Goal: Information Seeking & Learning: Learn about a topic

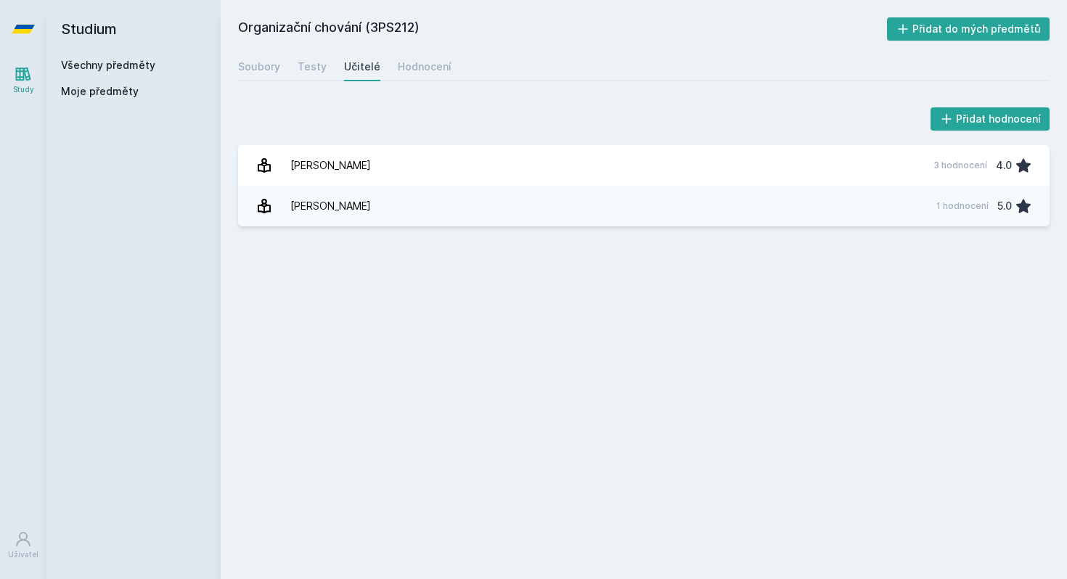
click at [134, 71] on link "Všechny předměty" at bounding box center [108, 65] width 94 height 12
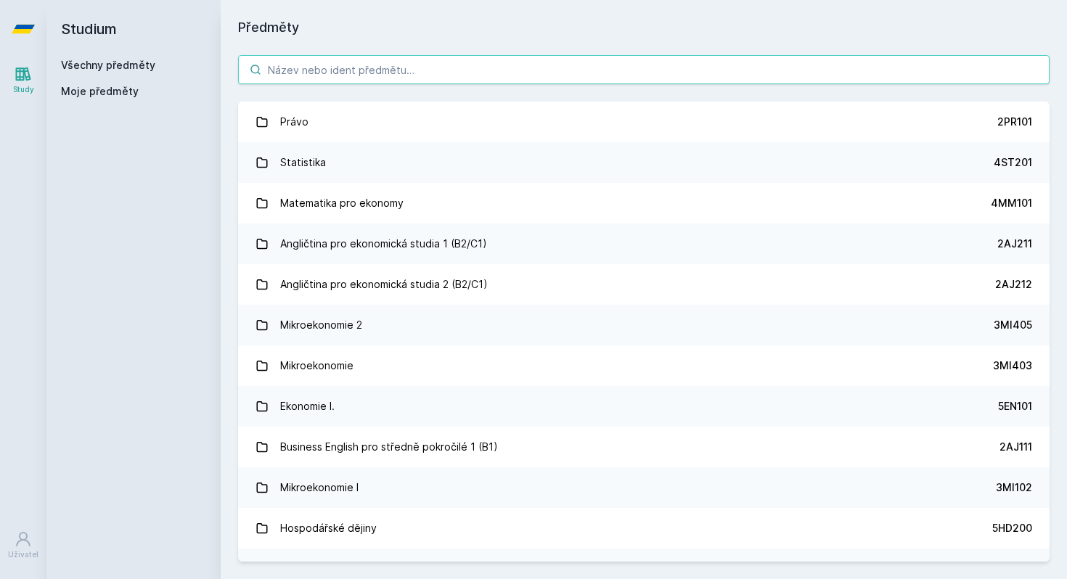
click at [284, 82] on input "search" at bounding box center [643, 69] width 811 height 29
paste input "3MA682"
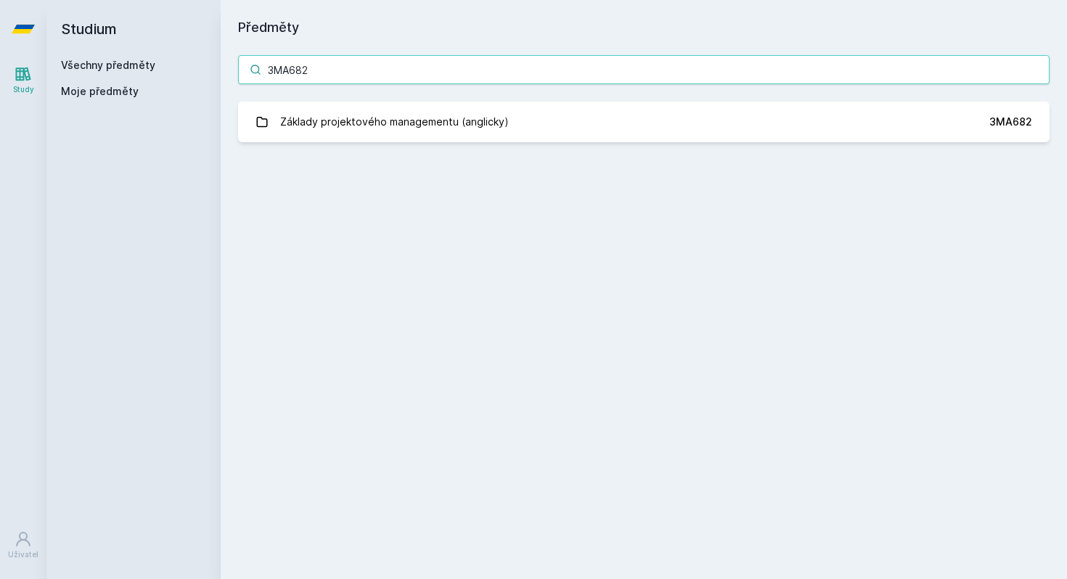
type input "3MA682"
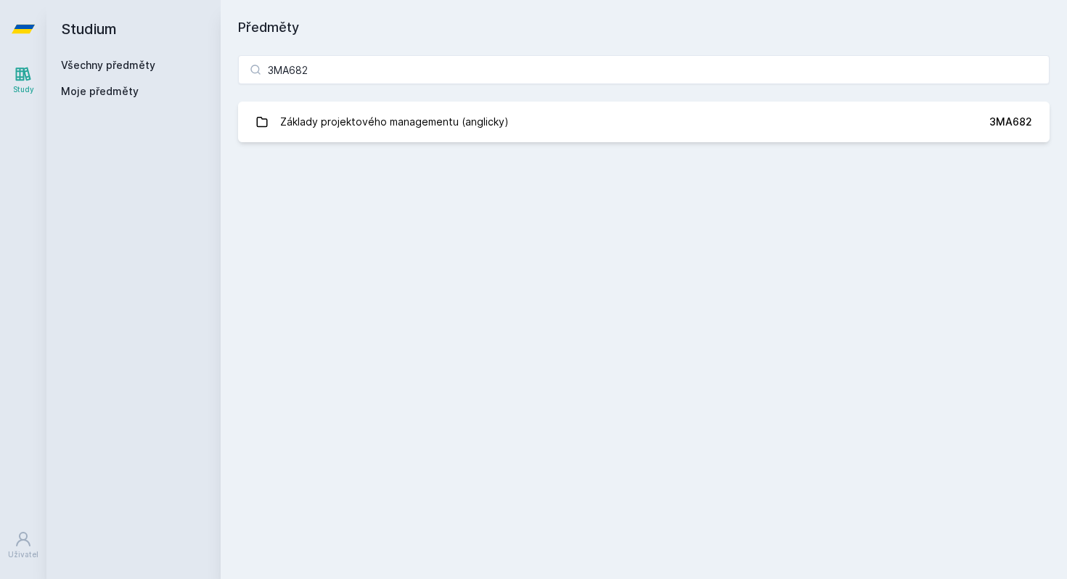
click at [311, 99] on div "3MA682 Základy projektového managementu (anglicky) 3MA682 Jejda, něco se pokazi…" at bounding box center [644, 99] width 846 height 122
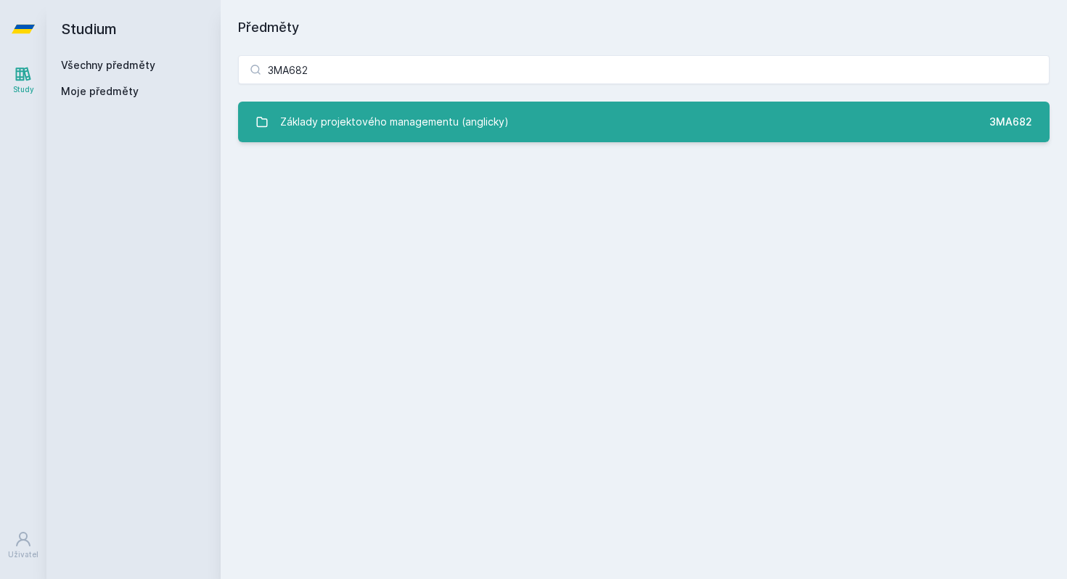
click at [311, 112] on div "Základy projektového managementu (anglicky)" at bounding box center [394, 121] width 229 height 29
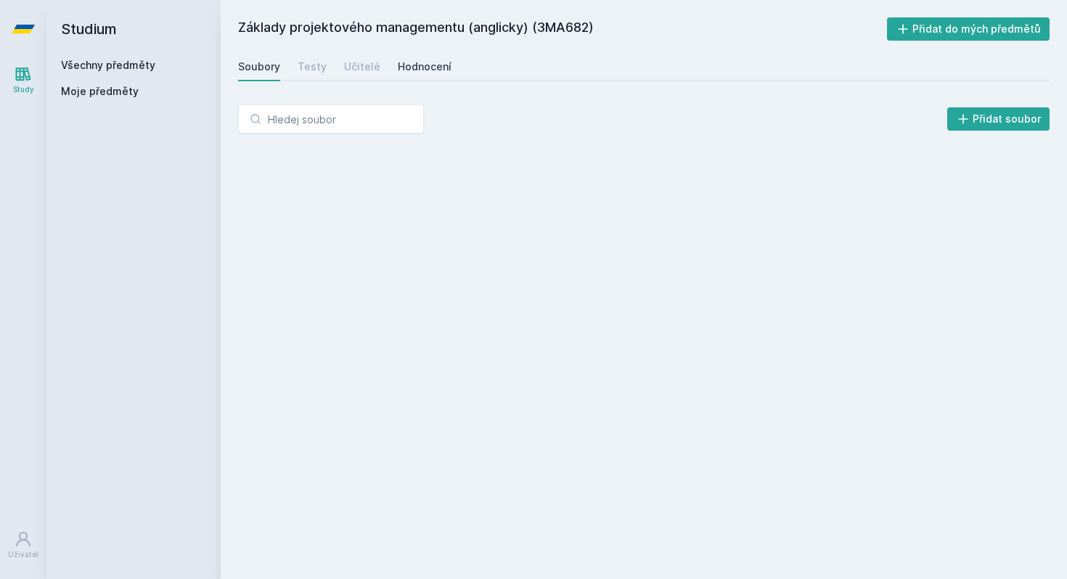
click at [425, 69] on div "Hodnocení" at bounding box center [425, 66] width 54 height 15
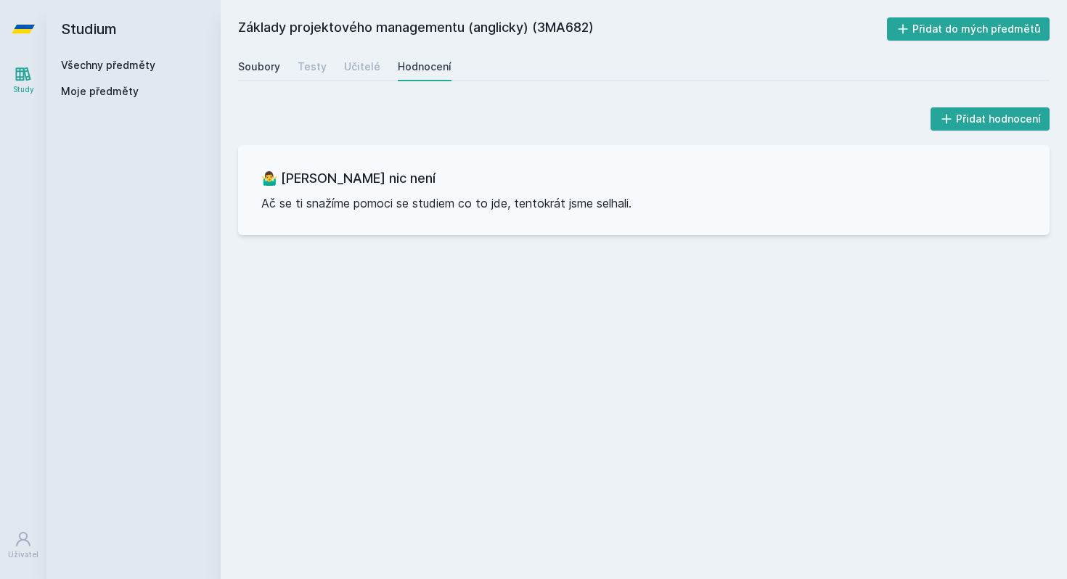
click at [240, 67] on div "Soubory" at bounding box center [259, 66] width 42 height 15
click at [83, 61] on link "Všechny předměty" at bounding box center [108, 65] width 94 height 12
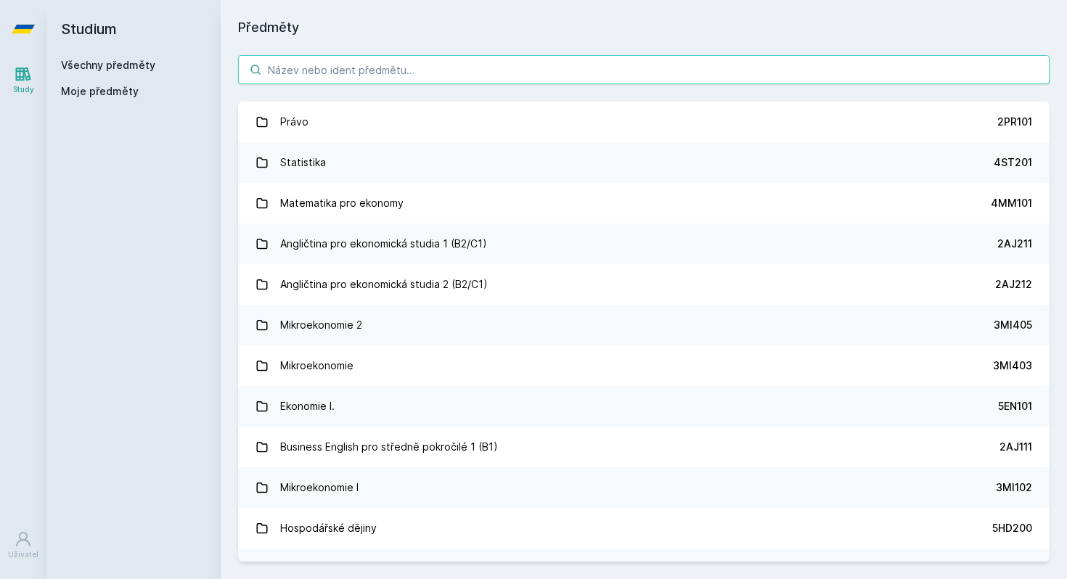
click at [312, 78] on input "search" at bounding box center [643, 69] width 811 height 29
paste input "3MG302"
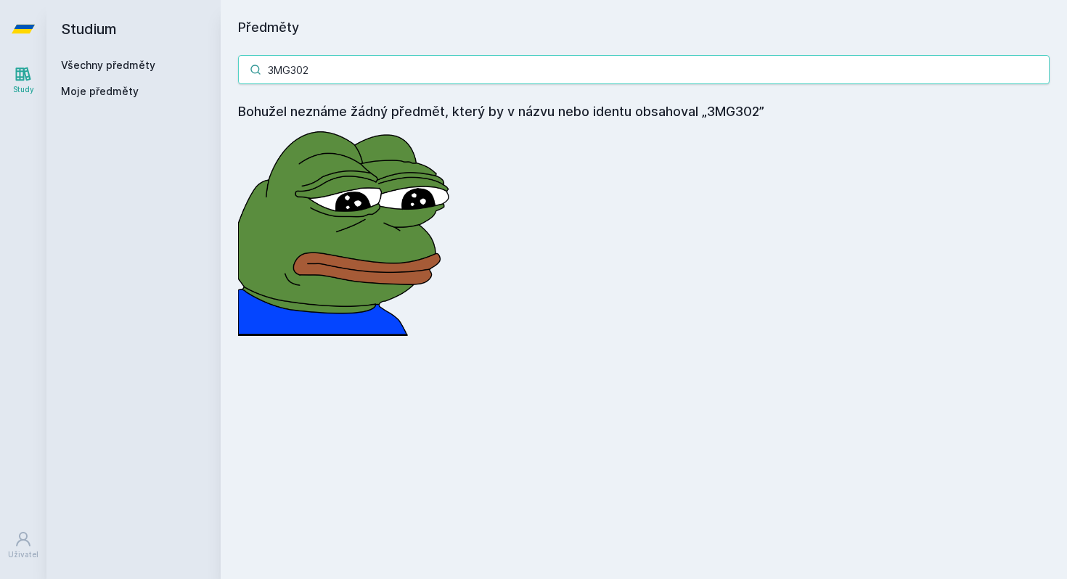
type input "3MG302"
